Goal: Information Seeking & Learning: Find contact information

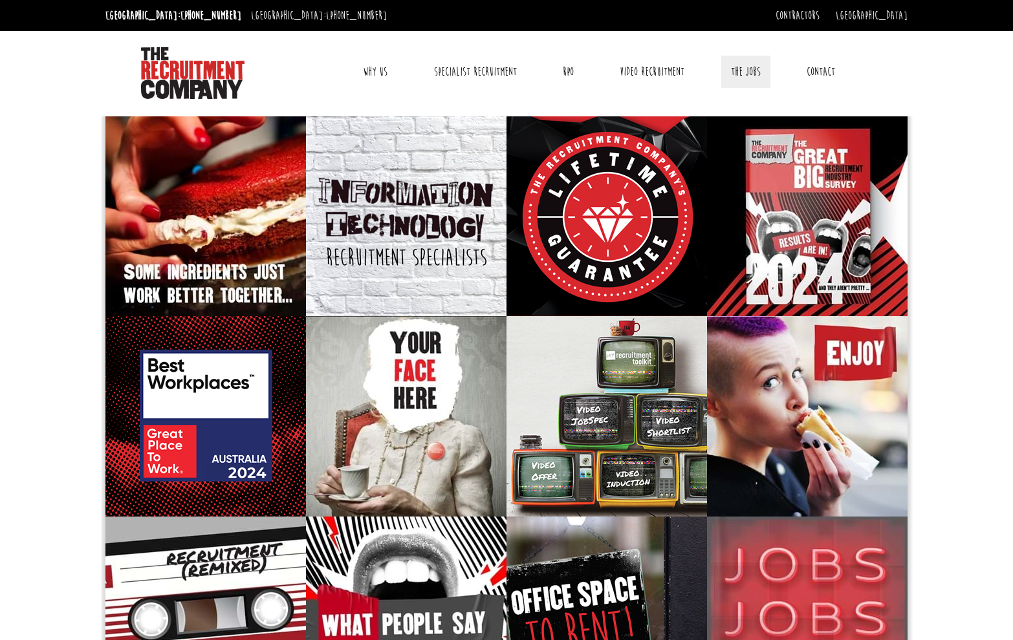
click at [759, 74] on link "The Jobs" at bounding box center [745, 72] width 49 height 32
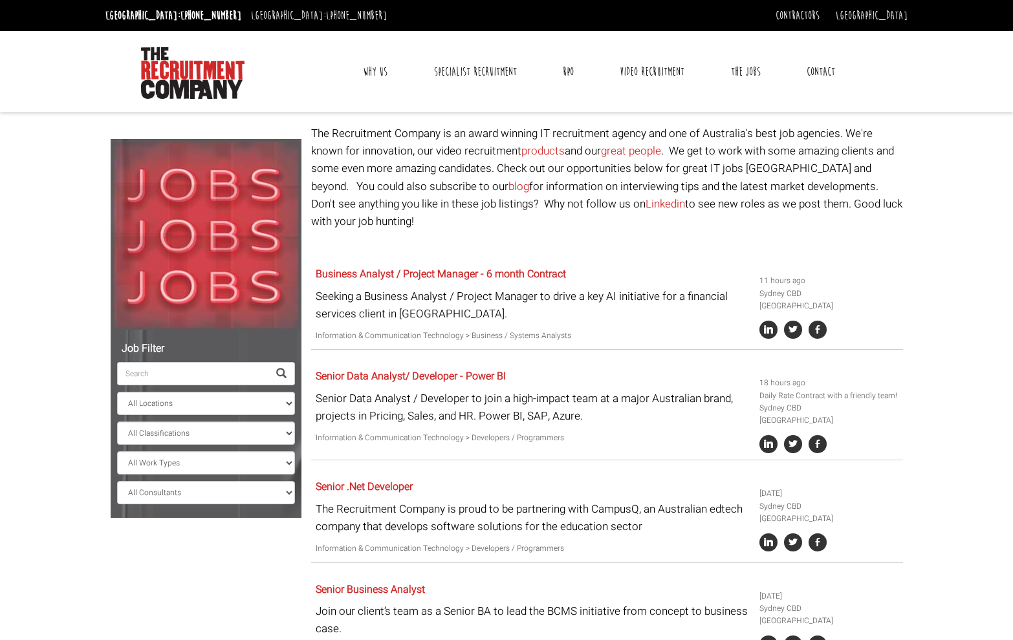
click at [162, 374] on input "search" at bounding box center [192, 373] width 151 height 23
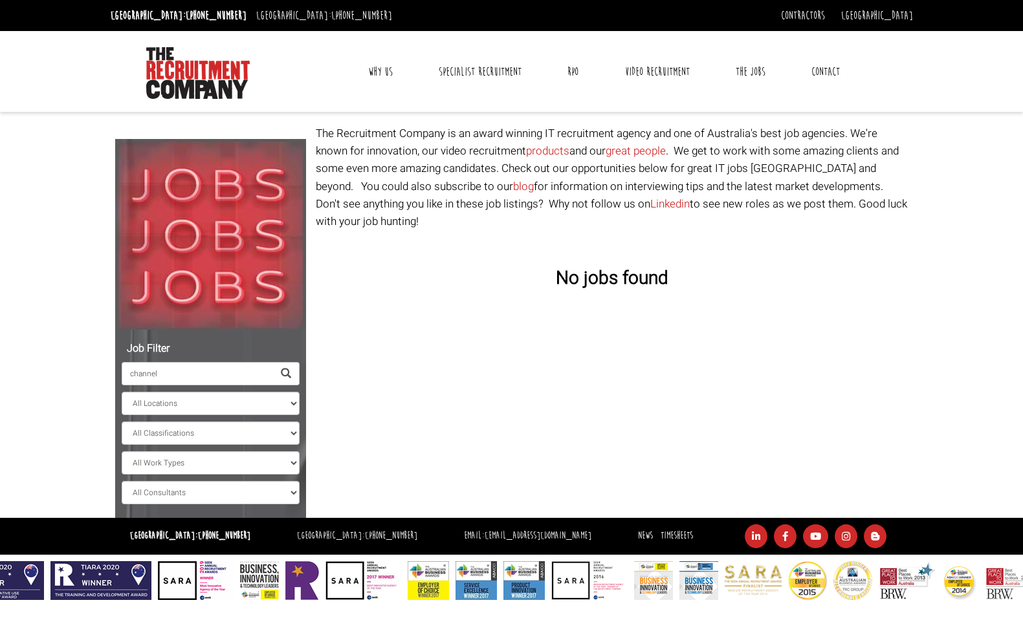
type input "channel"
click at [287, 372] on span at bounding box center [286, 374] width 10 height 10
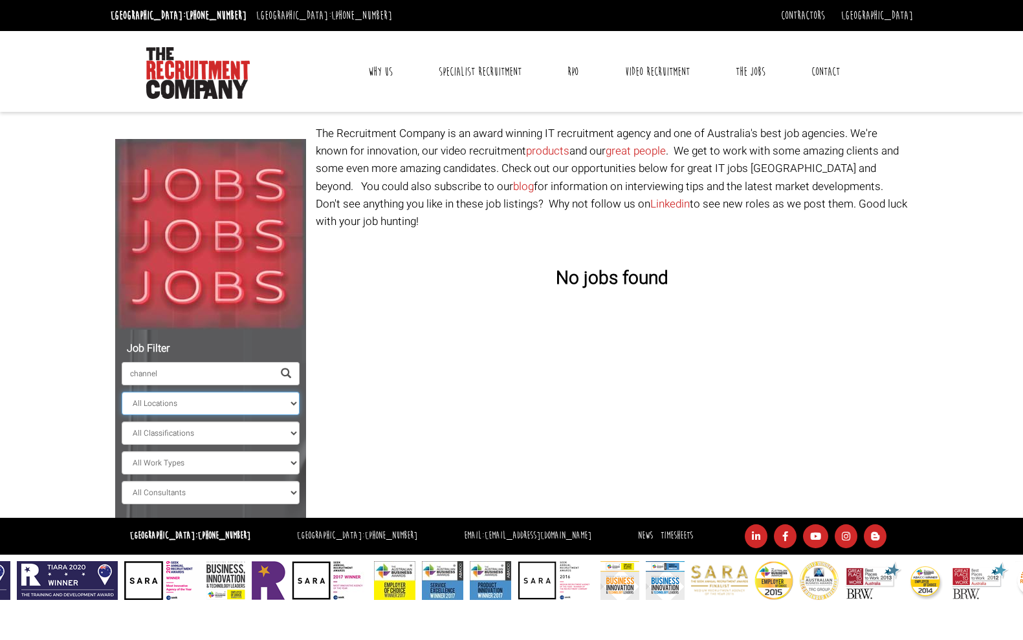
select select "[GEOGRAPHIC_DATA]"
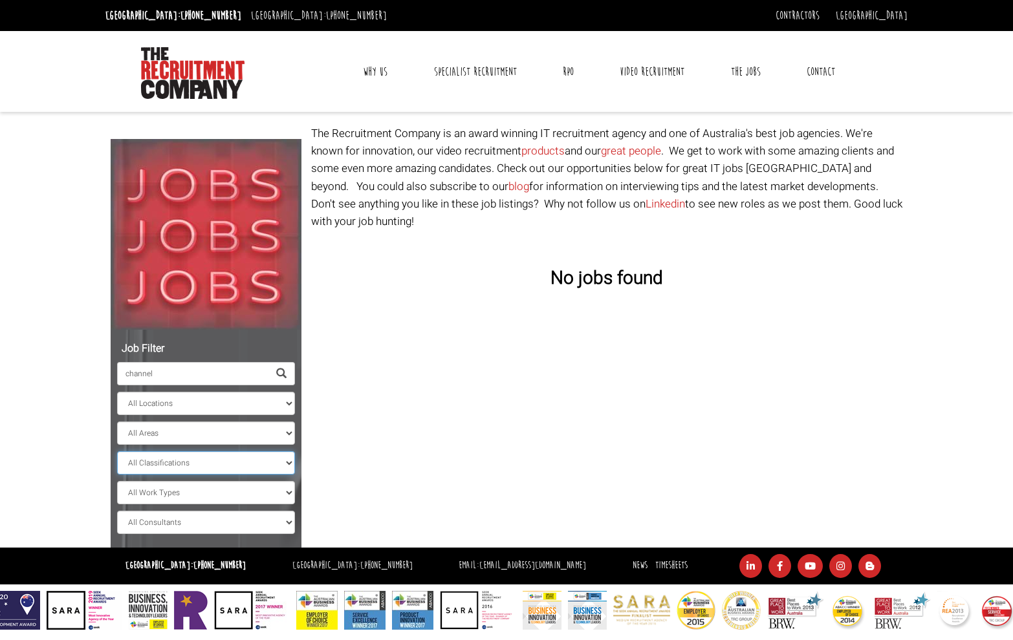
select select "Information & Communication Technology"
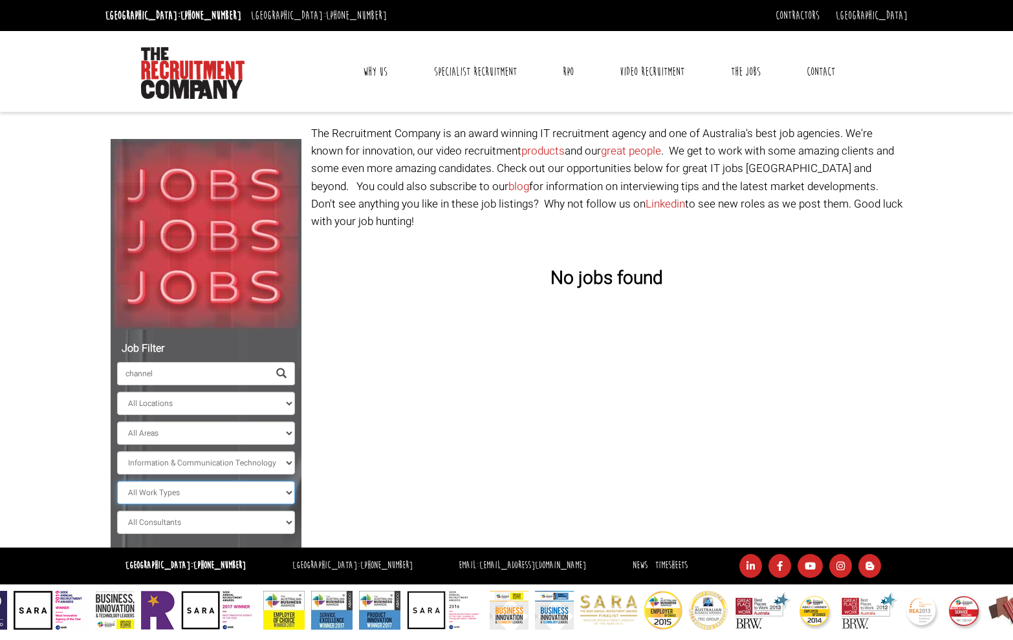
select select "Full Time"
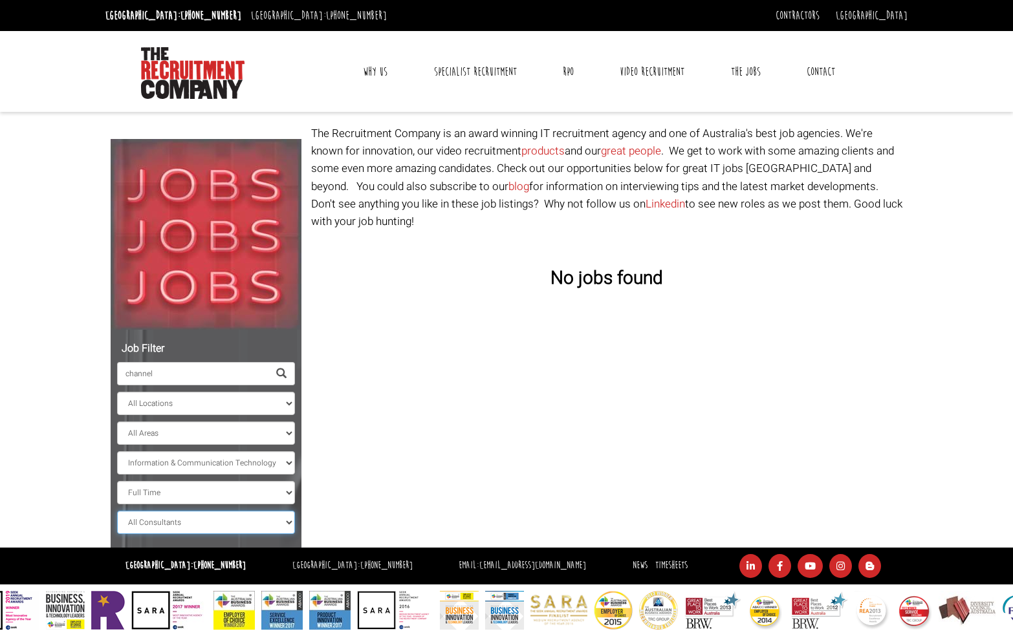
scroll to position [2, 0]
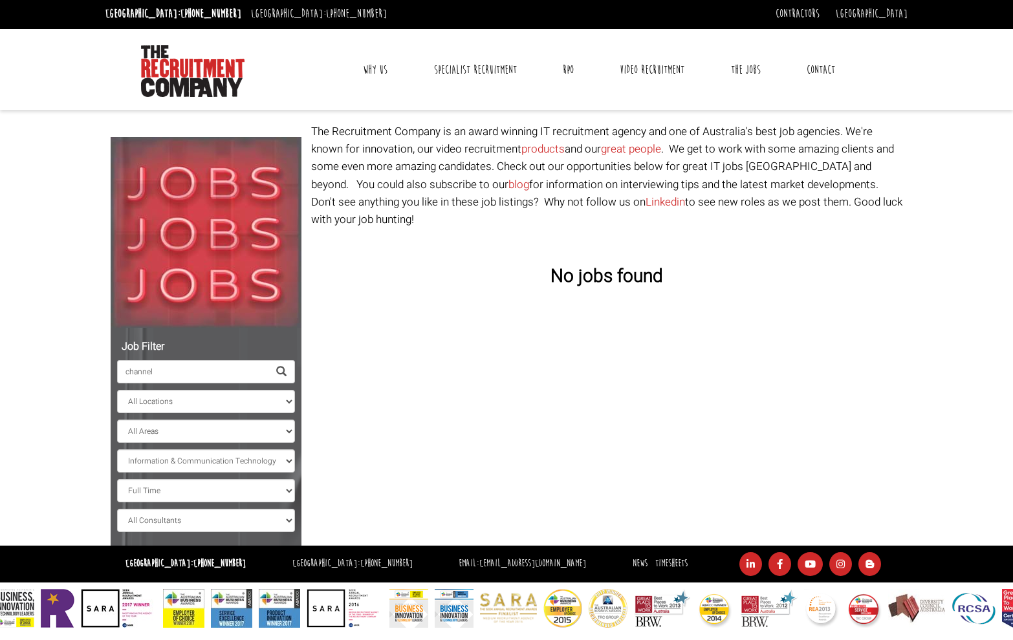
drag, startPoint x: 160, startPoint y: 374, endPoint x: 117, endPoint y: 373, distance: 43.3
click at [117, 373] on input "channel" at bounding box center [192, 371] width 151 height 23
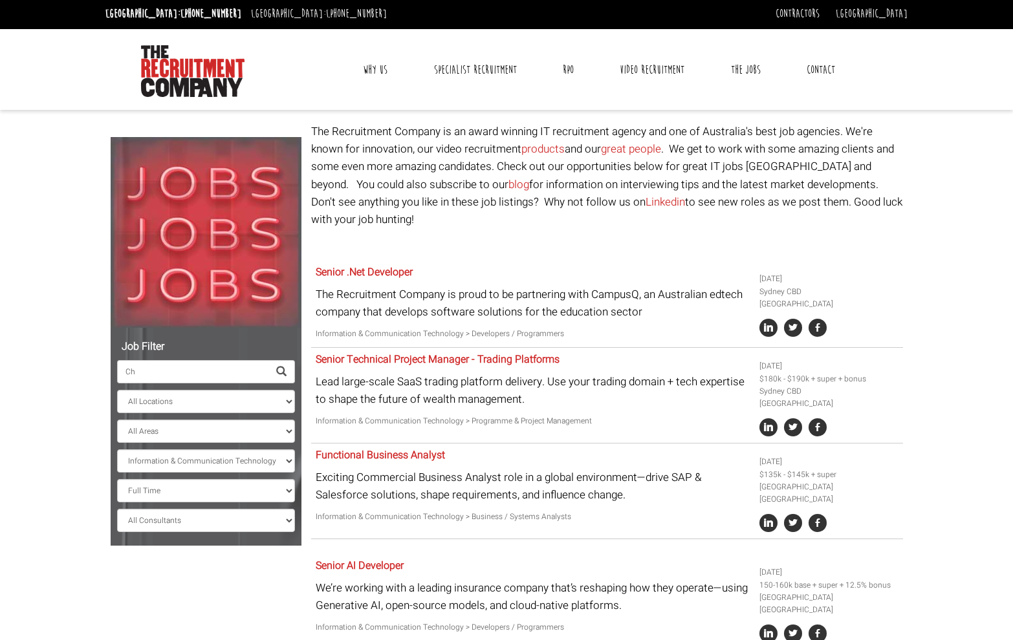
type input "C"
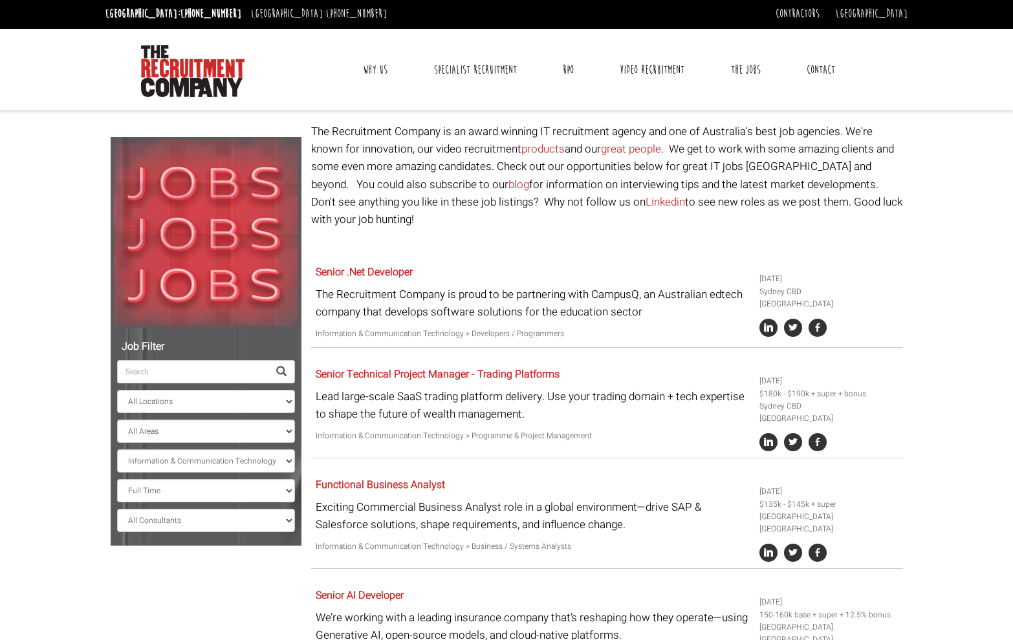
click at [70, 387] on body "Sydney: +61 2 8346 6700 Dublin: +353 1 697 2548 Contractors Timesheets Why Cont…" at bounding box center [506, 547] width 1013 height 1098
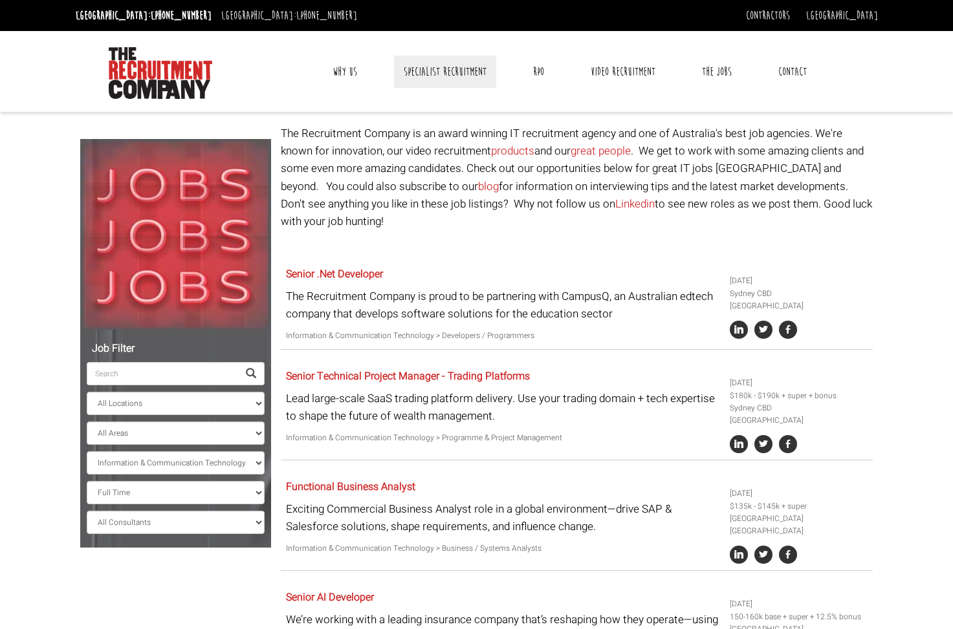
click at [439, 71] on link "Specialist Recruitment" at bounding box center [445, 72] width 102 height 32
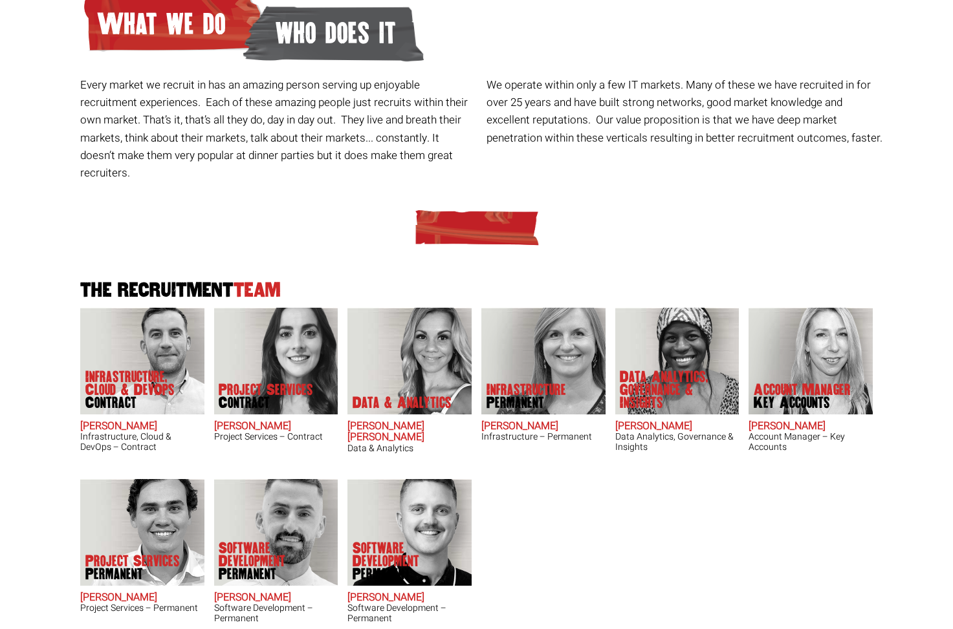
scroll to position [153, 0]
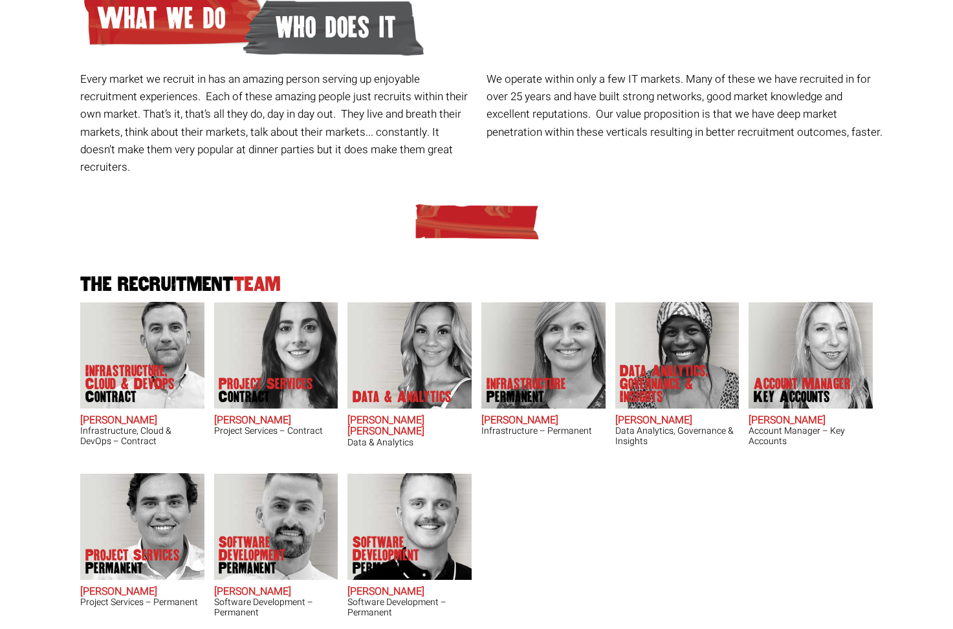
click at [824, 415] on h2 "Frankie Gaffney" at bounding box center [810, 421] width 124 height 12
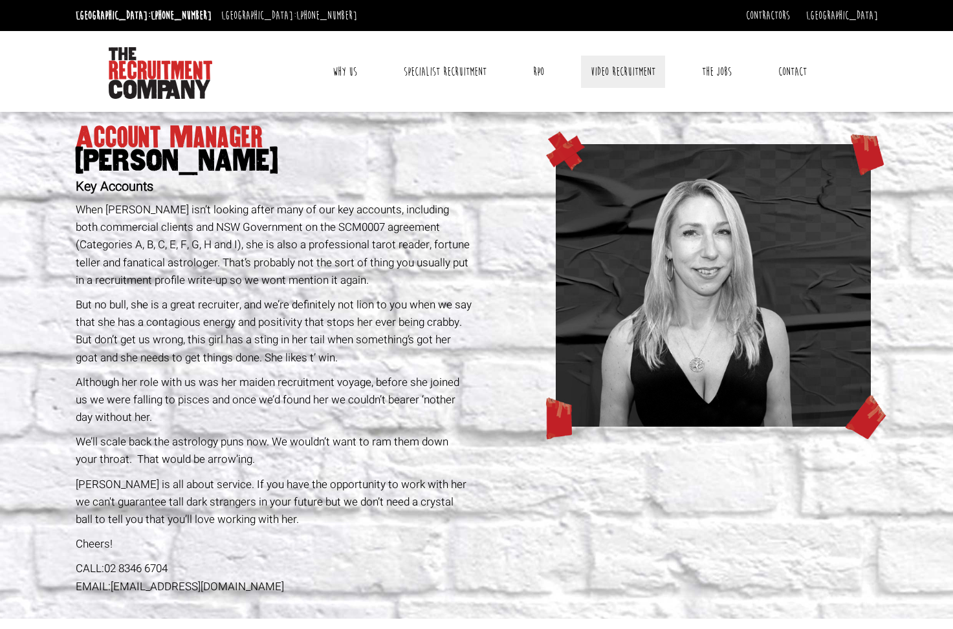
click at [645, 71] on link "Video Recruitment" at bounding box center [623, 72] width 84 height 32
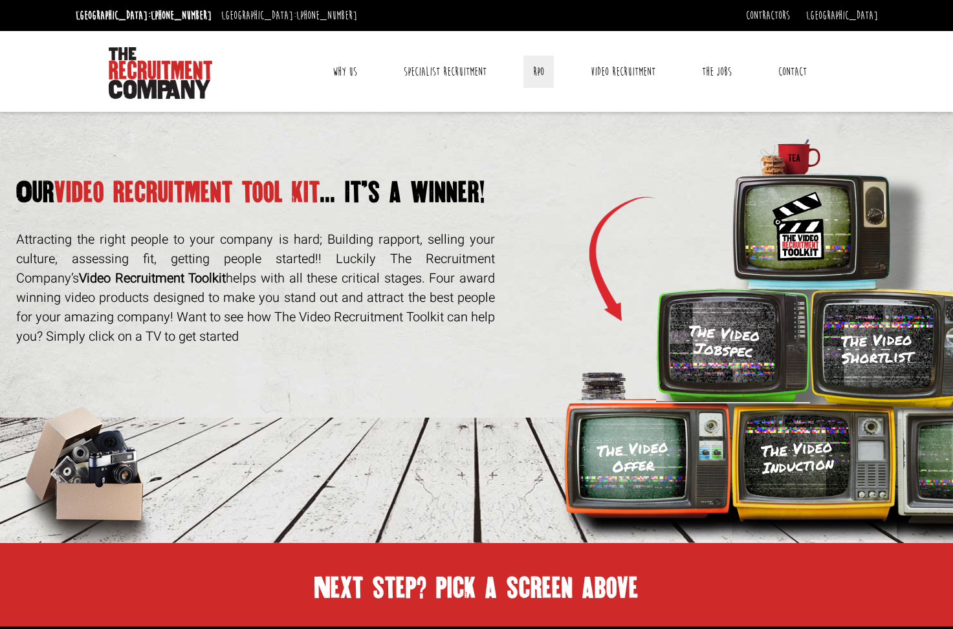
click at [545, 68] on link "RPO" at bounding box center [538, 72] width 30 height 32
